Goal: Task Accomplishment & Management: Use online tool/utility

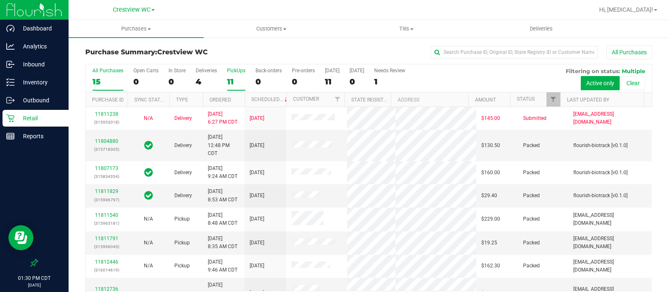
click at [232, 71] on div "PickUps" at bounding box center [236, 71] width 18 height 6
click at [0, 0] on input "PickUps 11" at bounding box center [0, 0] width 0 height 0
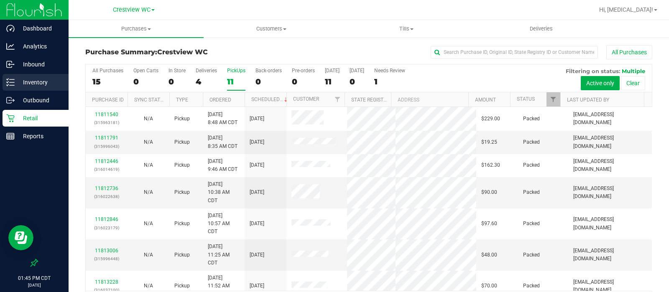
click at [29, 81] on p "Inventory" at bounding box center [40, 82] width 50 height 10
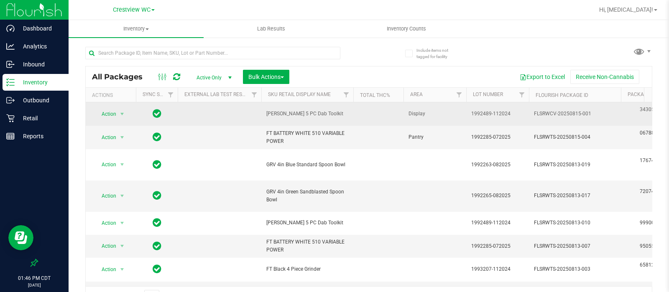
click at [282, 117] on span "[PERSON_NAME] 5 PC Dab Toolkit" at bounding box center [307, 114] width 82 height 8
click at [289, 116] on span "[PERSON_NAME] 5 PC Dab Toolkit" at bounding box center [307, 114] width 82 height 8
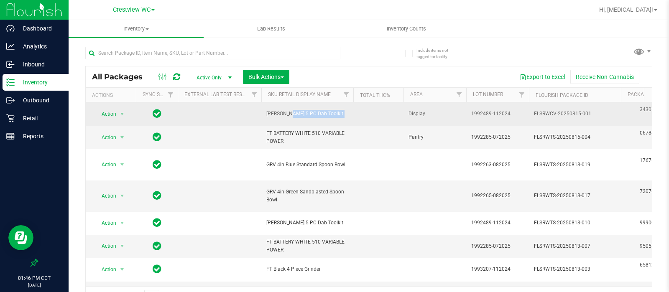
copy tr "[PERSON_NAME] 5 PC Dab Toolkit"
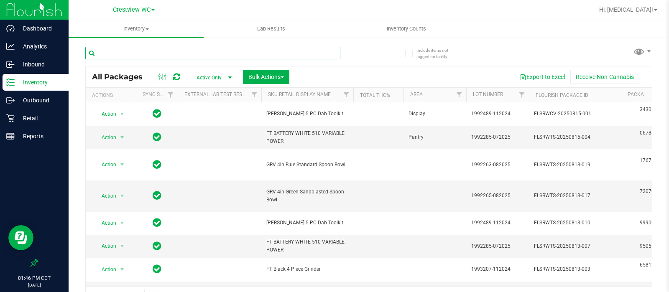
click at [291, 51] on input "text" at bounding box center [212, 53] width 255 height 13
paste input "[PERSON_NAME] 5 PC Dab Toolkit"
type input "[PERSON_NAME] 5 PC Dab Toolkit"
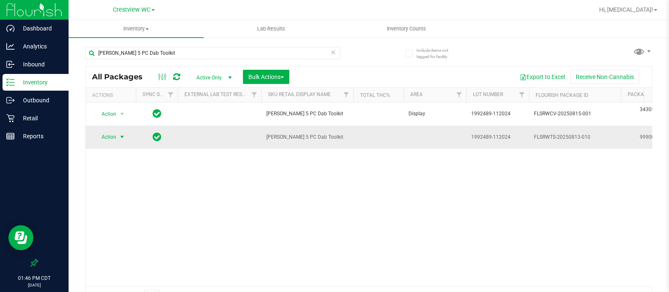
click at [110, 138] on span "Action" at bounding box center [105, 137] width 23 height 12
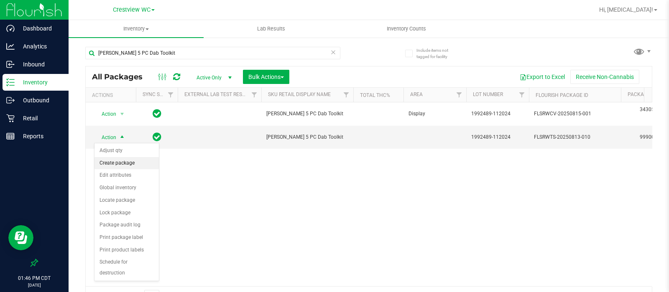
click at [123, 165] on li "Create package" at bounding box center [127, 163] width 64 height 13
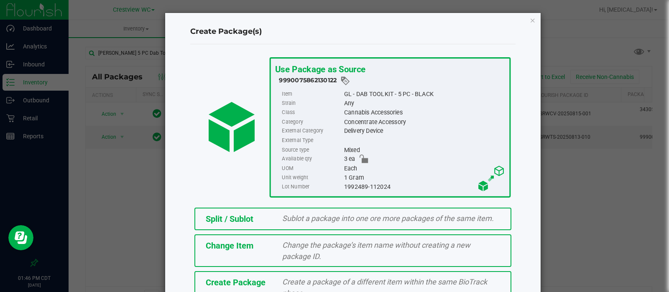
scroll to position [48, 0]
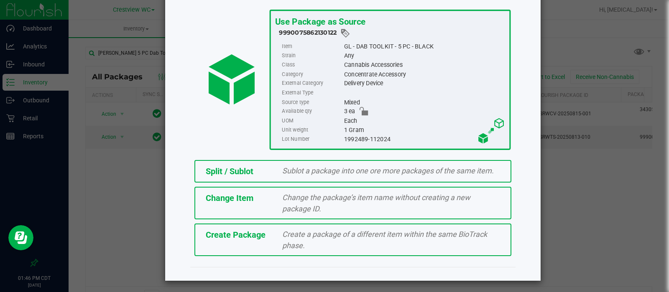
click at [239, 173] on span "Split / Sublot" at bounding box center [230, 172] width 48 height 10
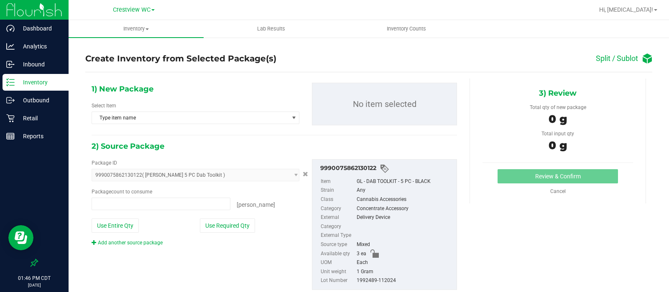
type input "0 ea"
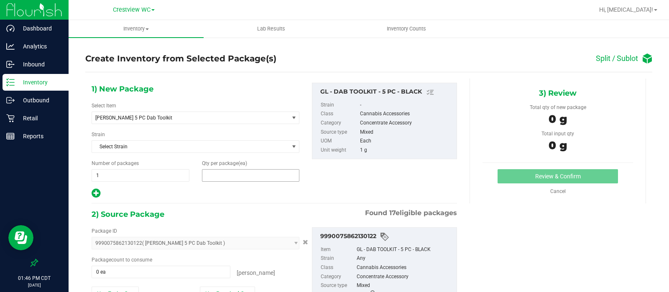
click at [222, 177] on span at bounding box center [251, 175] width 98 height 13
click at [222, 177] on input "text" at bounding box center [250, 176] width 97 height 12
type input "1"
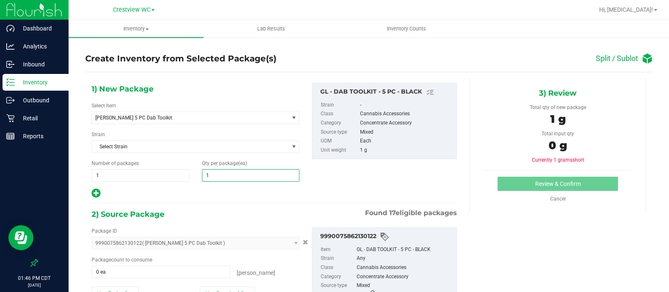
click at [177, 216] on div "2) Source Package Found 17 eligible packages" at bounding box center [275, 214] width 366 height 13
type input "1"
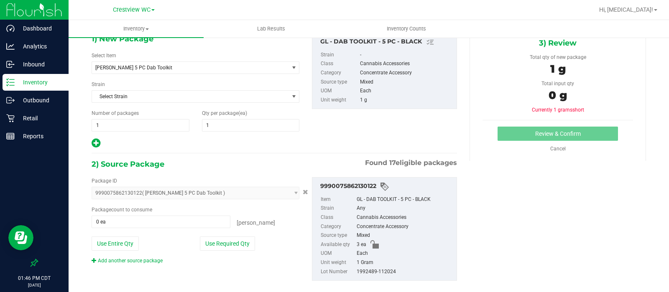
scroll to position [62, 0]
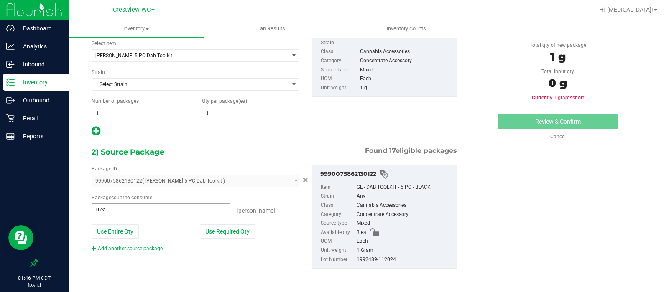
click at [121, 209] on input "0 ea" at bounding box center [161, 210] width 138 height 12
type input "1"
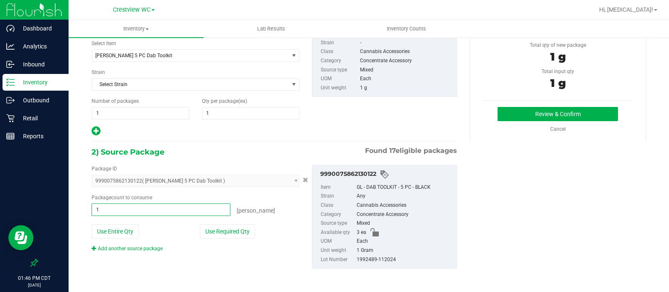
type input "1 ea"
click at [553, 131] on link "Cancel" at bounding box center [558, 129] width 15 height 6
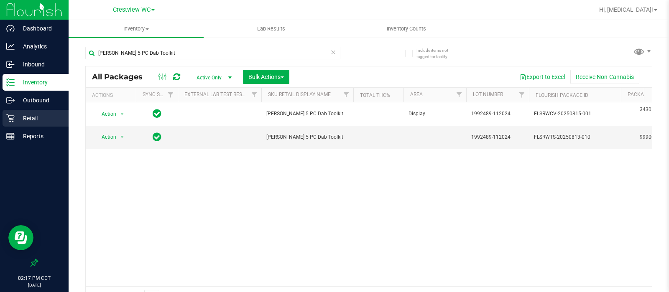
click at [42, 119] on p "Retail" at bounding box center [40, 118] width 50 height 10
